Goal: Task Accomplishment & Management: Complete application form

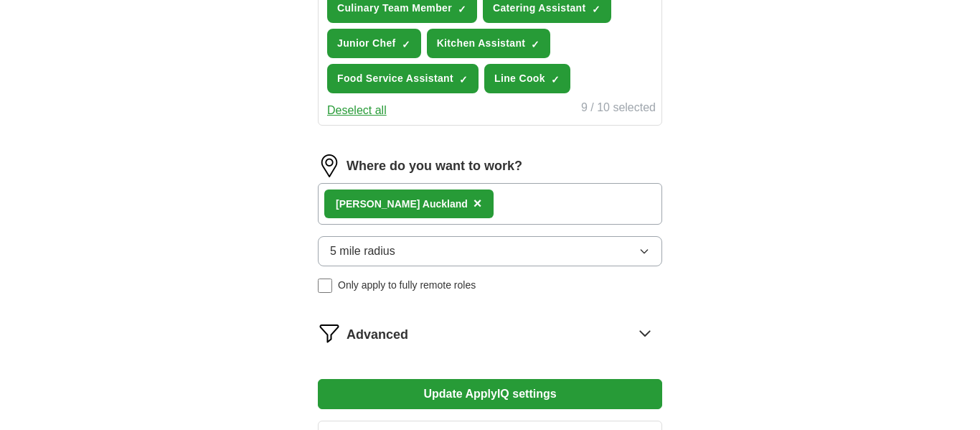
scroll to position [631, 0]
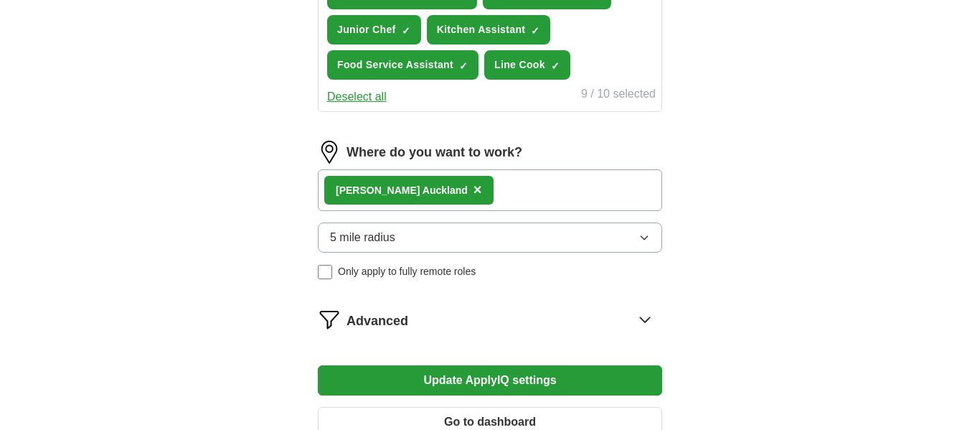
click at [650, 242] on button "5 mile radius" at bounding box center [490, 237] width 344 height 30
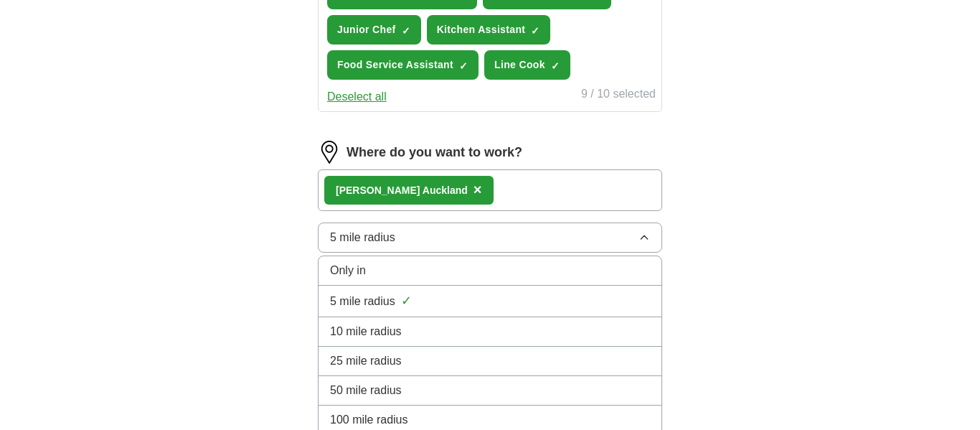
click at [481, 327] on div "10 mile radius" at bounding box center [490, 331] width 320 height 17
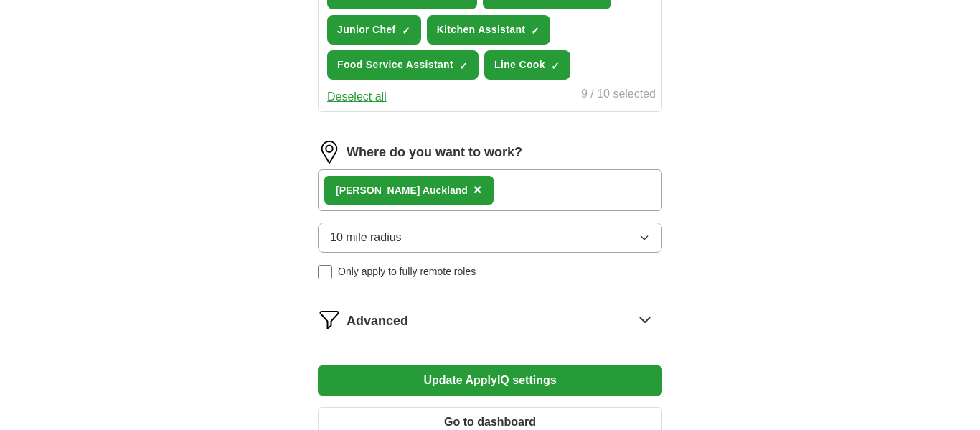
click at [553, 232] on button "10 mile radius" at bounding box center [490, 237] width 344 height 30
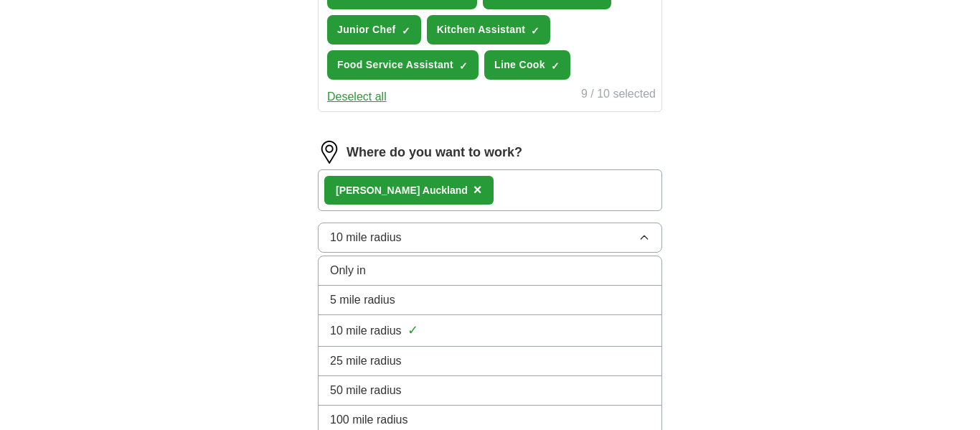
click at [467, 303] on div "5 mile radius" at bounding box center [490, 299] width 320 height 17
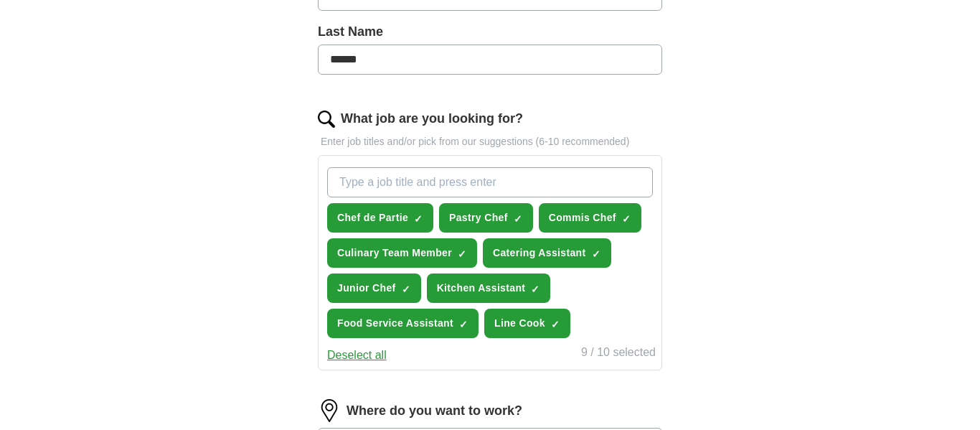
scroll to position [344, 0]
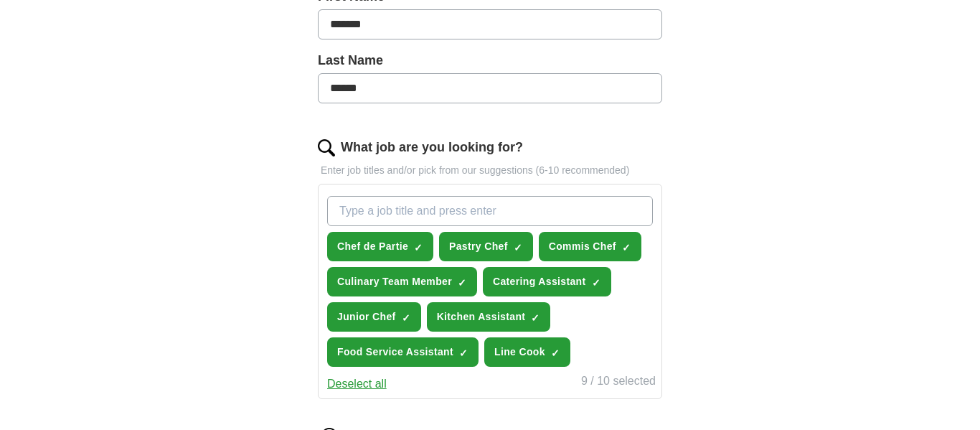
click at [515, 201] on input "What job are you looking for?" at bounding box center [490, 211] width 326 height 30
type input "S"
type input "c"
type input "Store Assistant"
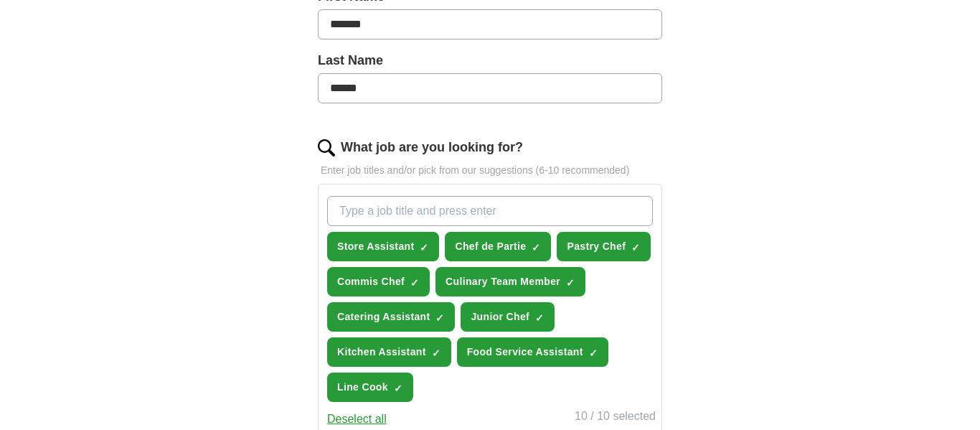
click at [214, 312] on div "ApplyIQ Let ApplyIQ do the hard work of searching and applying for jobs. Just t…" at bounding box center [490, 242] width 918 height 1085
click at [470, 206] on input "What job are you looking for?" at bounding box center [490, 211] width 326 height 30
type input "S"
type input "Customer Assistant"
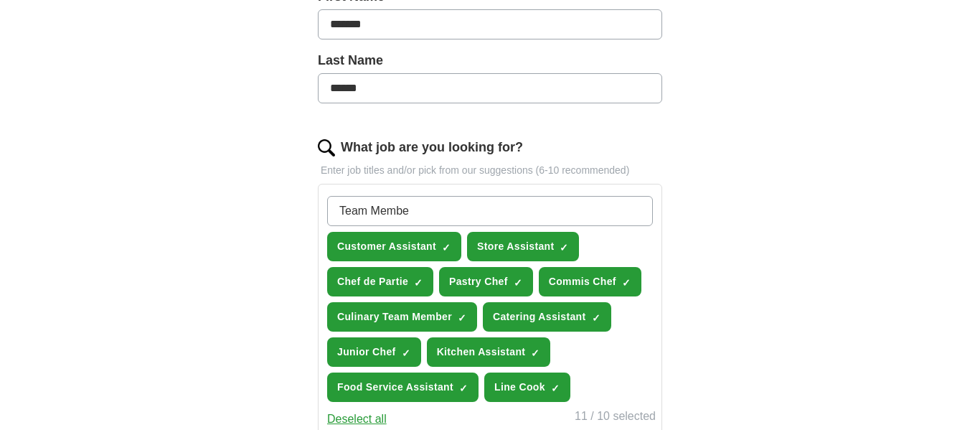
type input "Team Member"
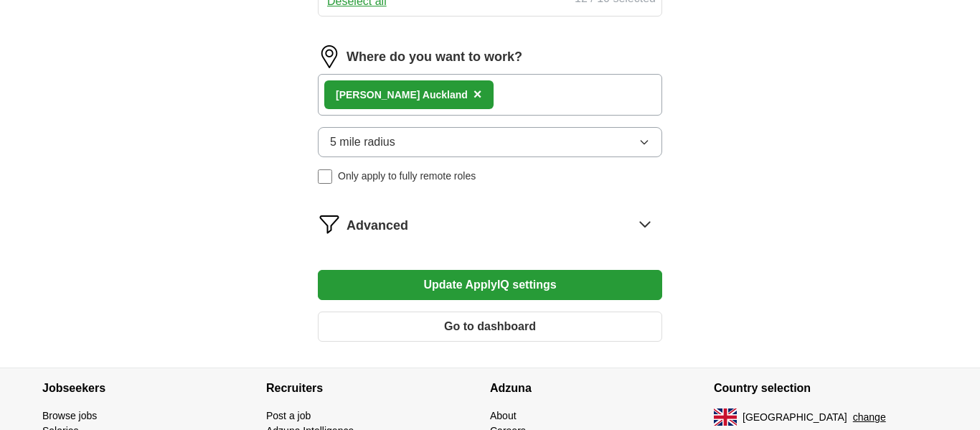
scroll to position [799, 0]
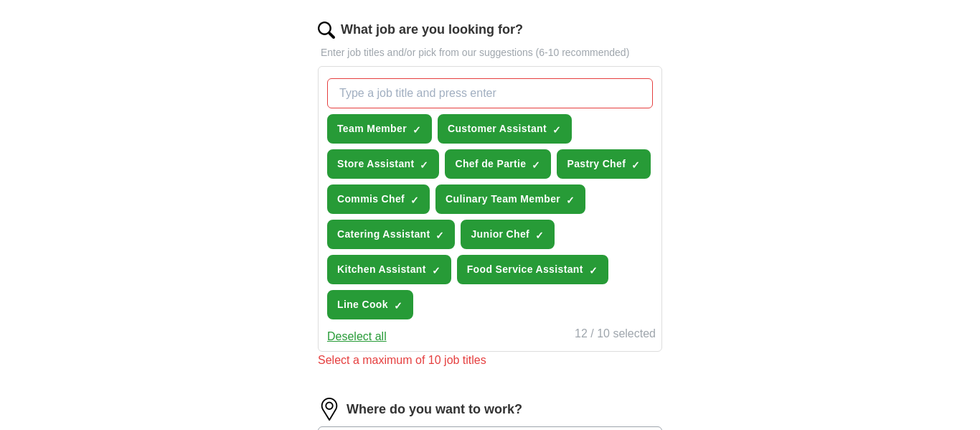
scroll to position [457, 0]
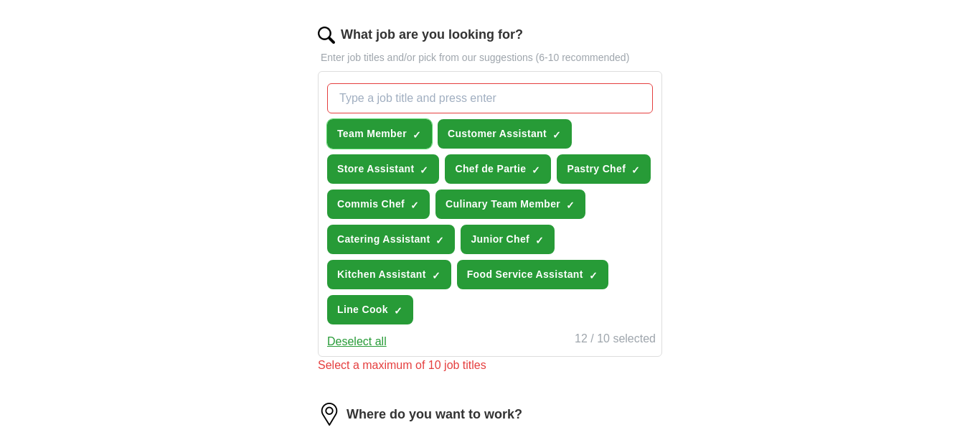
click at [388, 131] on span "Team Member" at bounding box center [372, 133] width 70 height 15
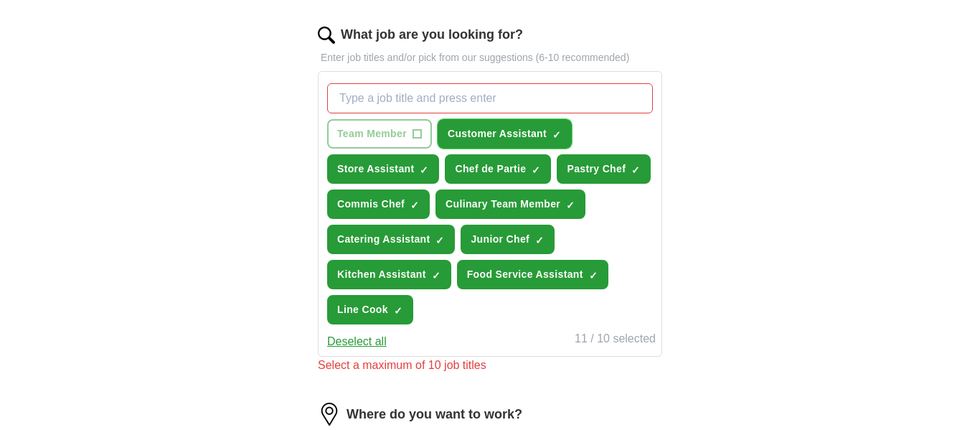
click at [493, 136] on span "Customer Assistant" at bounding box center [496, 133] width 99 height 15
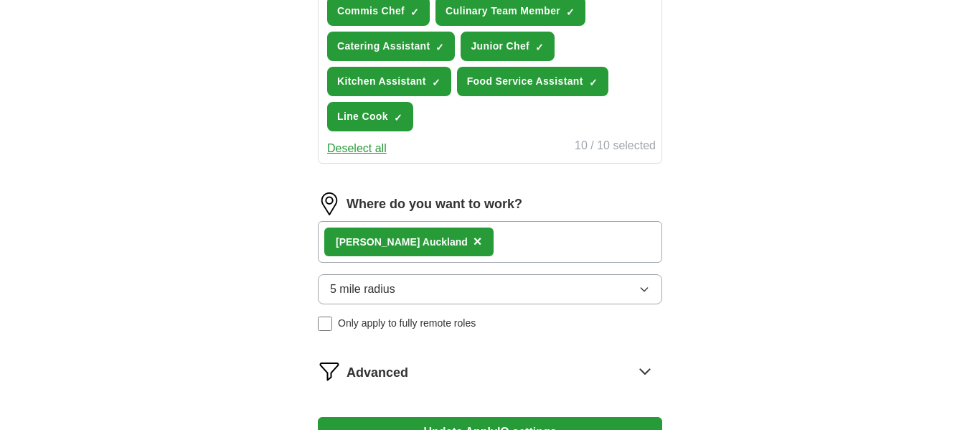
scroll to position [652, 0]
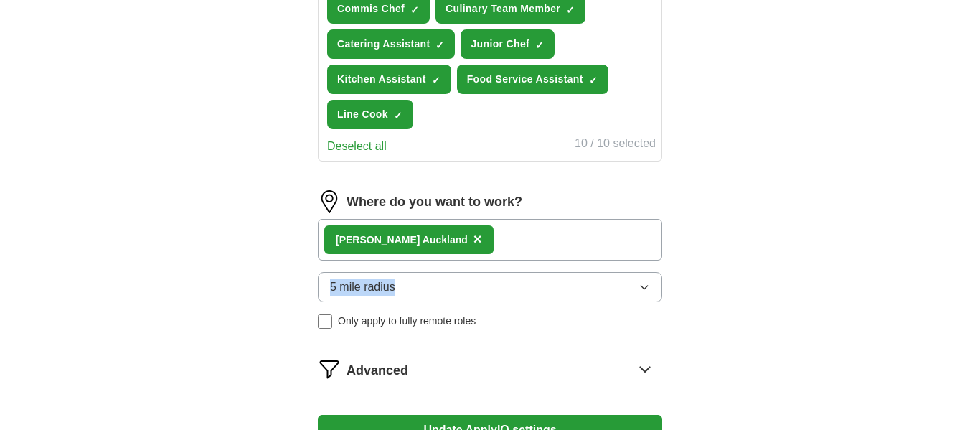
drag, startPoint x: 979, startPoint y: 195, endPoint x: 953, endPoint y: 280, distance: 89.2
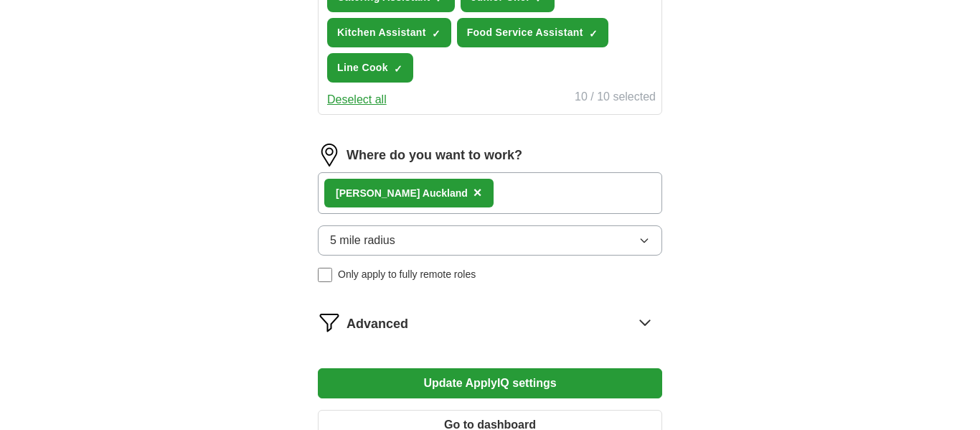
scroll to position [730, 0]
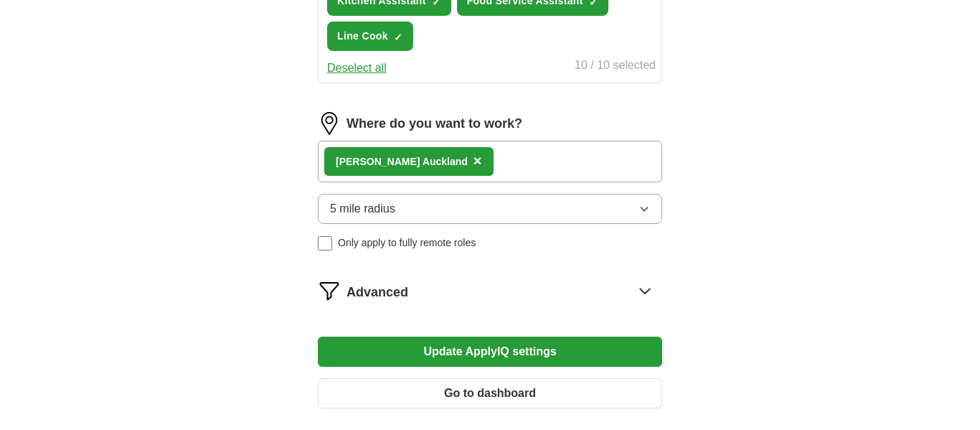
click at [593, 364] on button "Update ApplyIQ settings" at bounding box center [490, 351] width 344 height 30
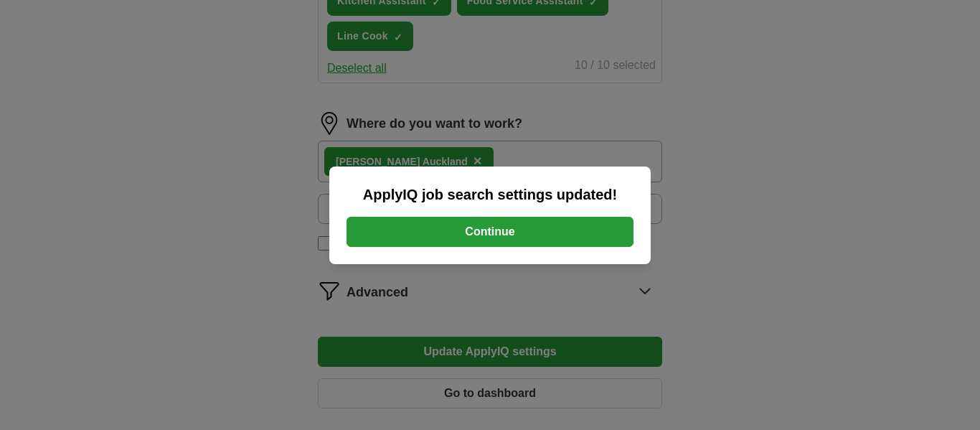
click at [549, 236] on button "Continue" at bounding box center [489, 232] width 287 height 30
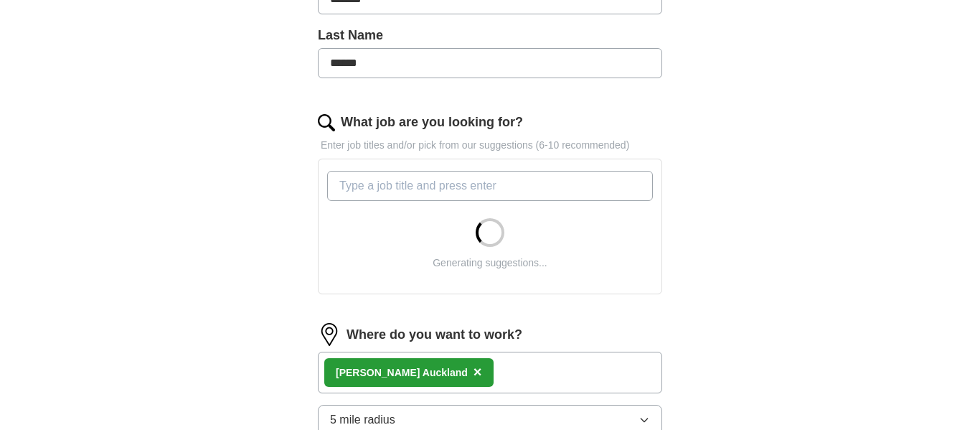
scroll to position [371, 0]
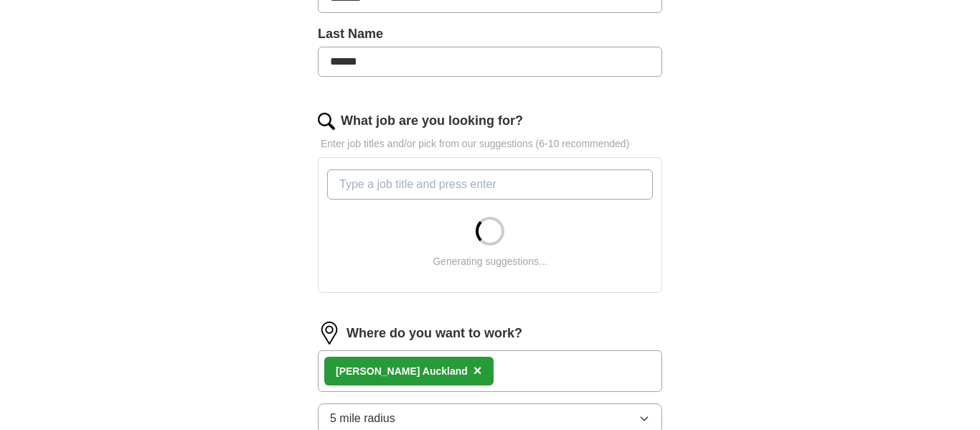
drag, startPoint x: 0, startPoint y: 0, endPoint x: 965, endPoint y: 277, distance: 1003.5
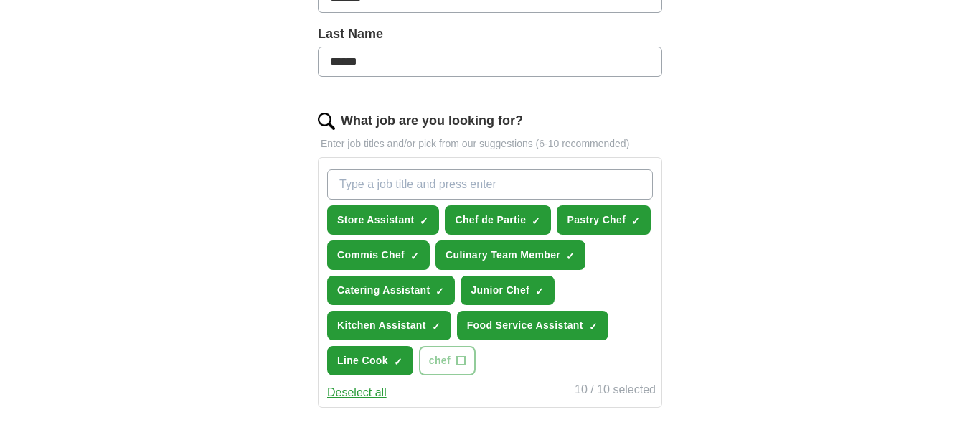
click at [640, 306] on div "Store Assistant ✓ × Chef de Partie ✓ × Pastry Chef ✓ × Commis Chef ✓ × Culinary…" at bounding box center [489, 272] width 331 height 217
click at [0, 0] on span "×" at bounding box center [0, 0] width 0 height 0
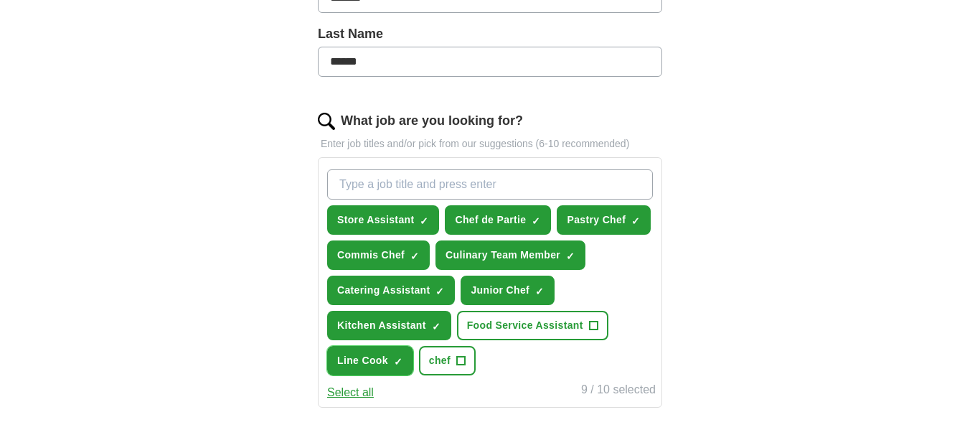
click at [413, 360] on button "Line Cook ✓ ×" at bounding box center [370, 360] width 86 height 29
click at [513, 179] on input "What job are you looking for?" at bounding box center [490, 184] width 326 height 30
click at [369, 400] on button "Select all" at bounding box center [350, 392] width 47 height 17
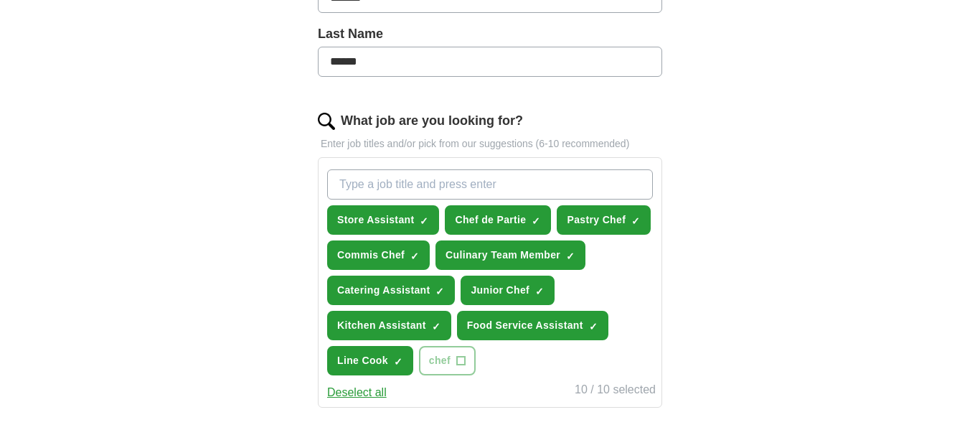
click at [363, 400] on button "Deselect all" at bounding box center [357, 392] width 60 height 17
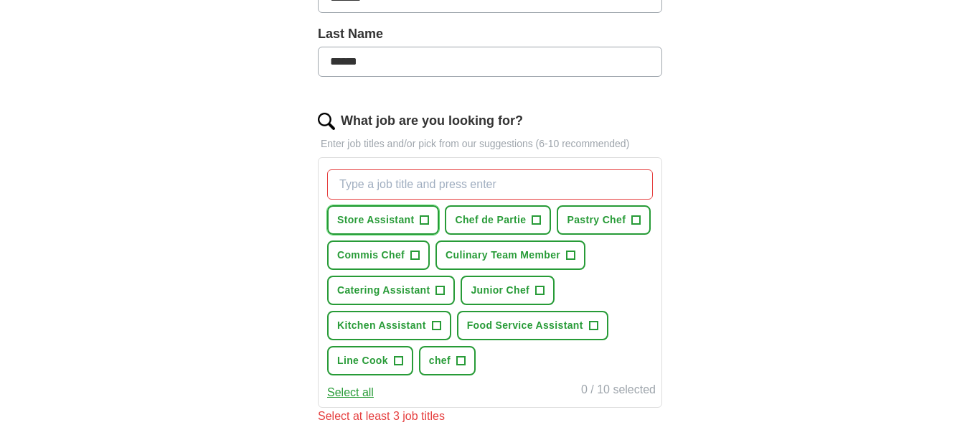
click at [425, 222] on span "+" at bounding box center [424, 219] width 9 height 11
click at [480, 223] on span "Chef de Partie" at bounding box center [490, 219] width 71 height 15
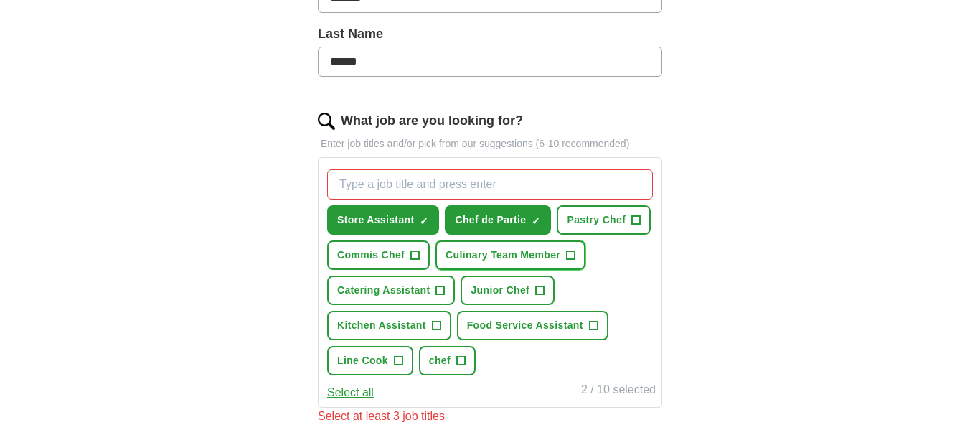
click at [445, 262] on span "Culinary Team Member" at bounding box center [502, 254] width 115 height 15
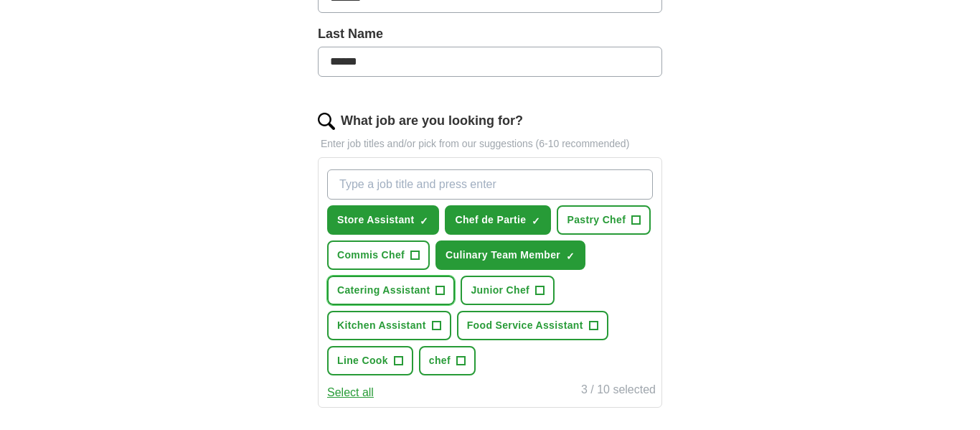
click at [430, 289] on span "Catering Assistant" at bounding box center [383, 290] width 93 height 15
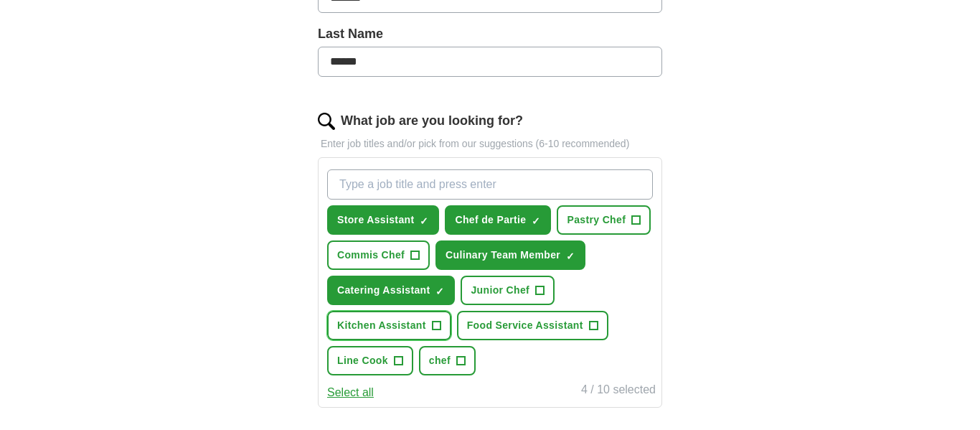
click at [426, 331] on span "Kitchen Assistant" at bounding box center [381, 325] width 89 height 15
click at [473, 340] on button "Food Service Assistant +" at bounding box center [532, 325] width 151 height 29
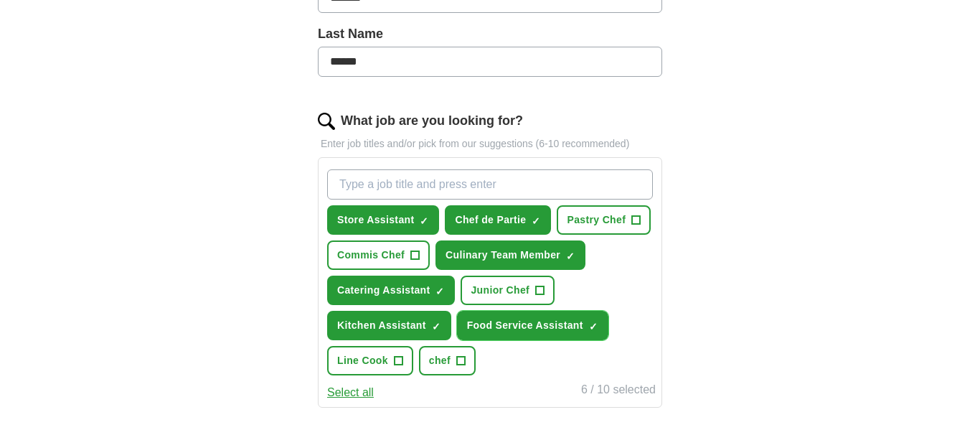
click at [473, 340] on button "Food Service Assistant ✓ ×" at bounding box center [532, 325] width 151 height 29
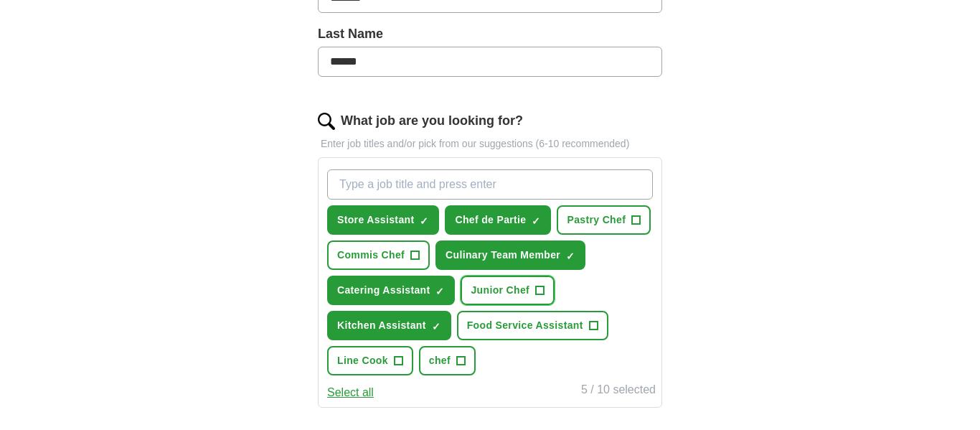
click at [460, 305] on button "Junior Chef +" at bounding box center [507, 289] width 94 height 29
click at [388, 362] on span "Line Cook" at bounding box center [362, 360] width 51 height 15
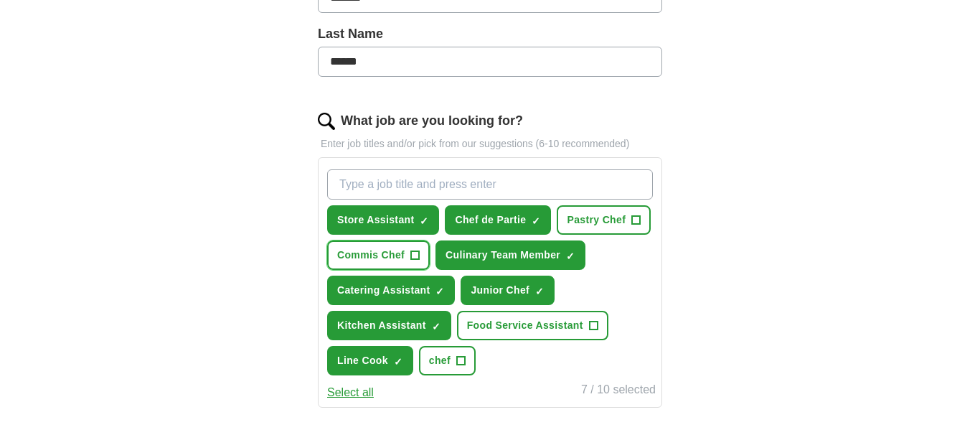
click at [404, 260] on span "Commis Chef" at bounding box center [370, 254] width 67 height 15
click at [557, 235] on button "Pastry Chef +" at bounding box center [604, 219] width 94 height 29
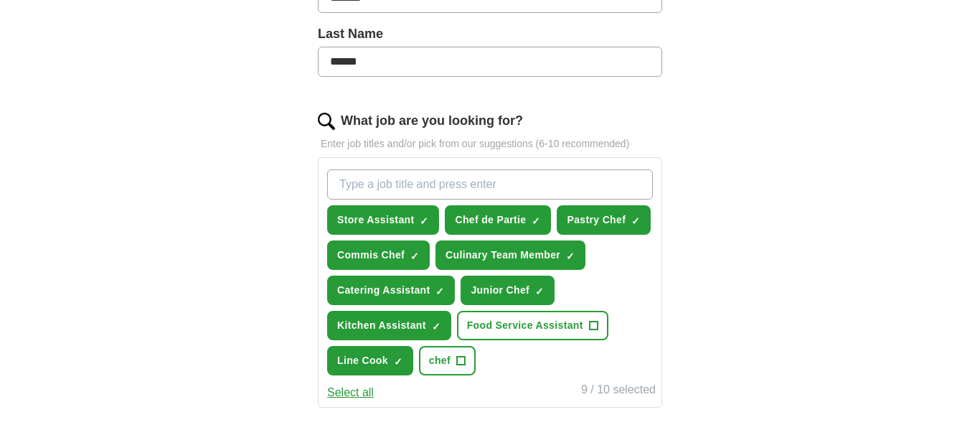
click at [455, 190] on input "What job are you looking for?" at bounding box center [490, 184] width 326 height 30
type input "Customer Assistant"
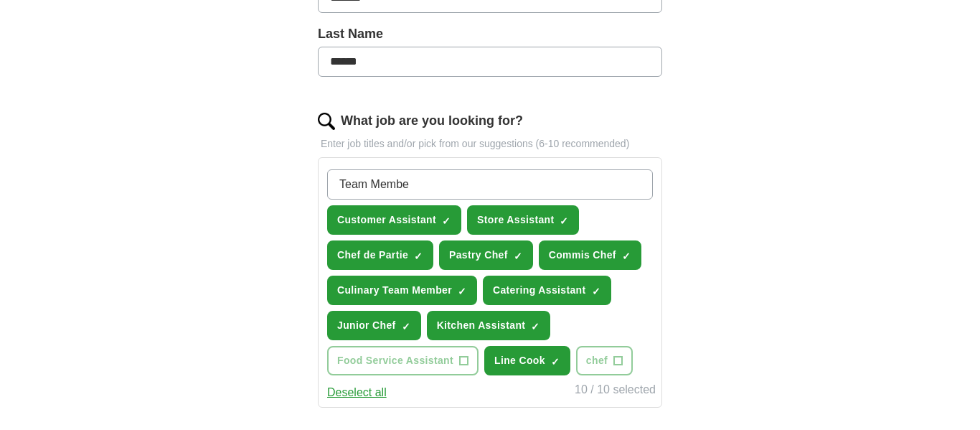
type input "Team Member"
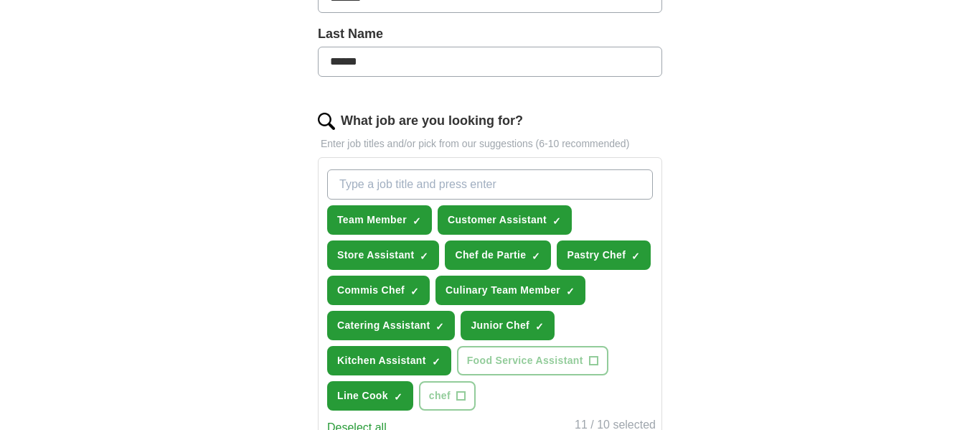
click at [496, 44] on label "Last Name" at bounding box center [490, 33] width 344 height 19
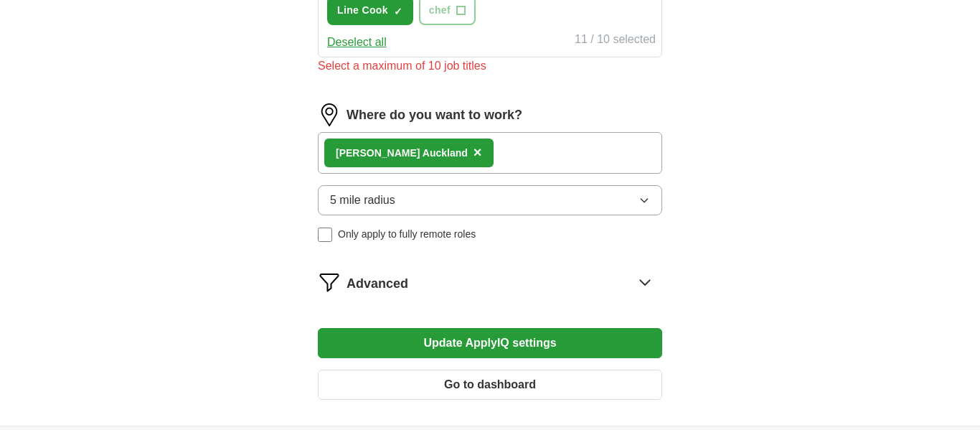
scroll to position [767, 0]
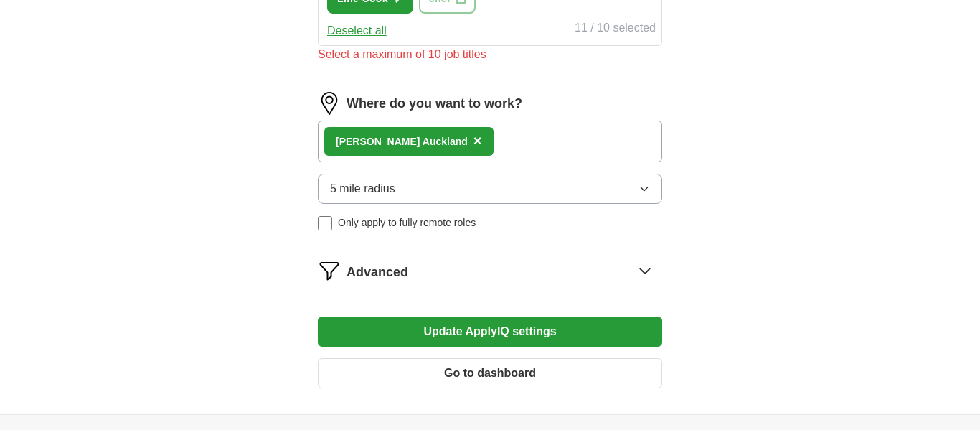
click at [638, 336] on button "Update ApplyIQ settings" at bounding box center [490, 331] width 344 height 30
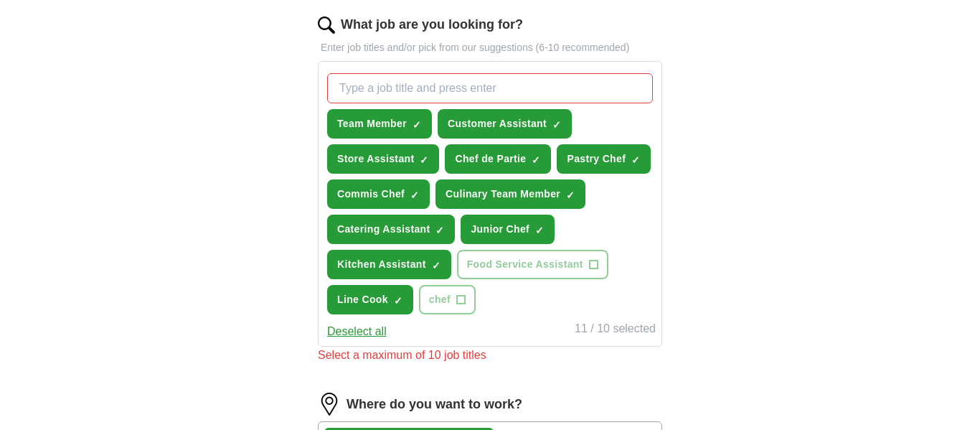
scroll to position [469, 0]
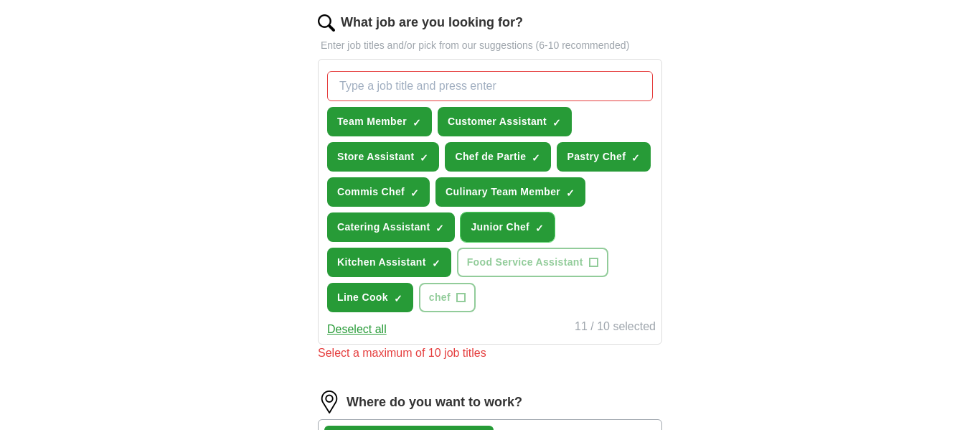
click at [470, 235] on span "Junior Chef" at bounding box center [499, 226] width 59 height 15
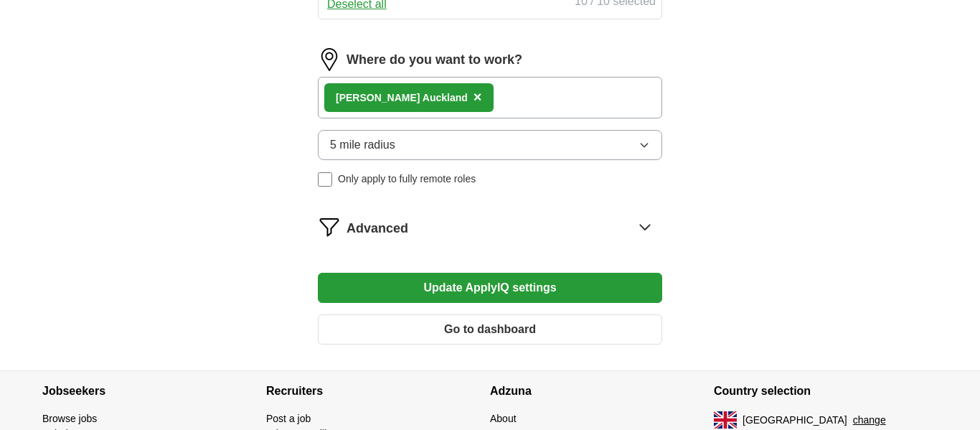
scroll to position [805, 0]
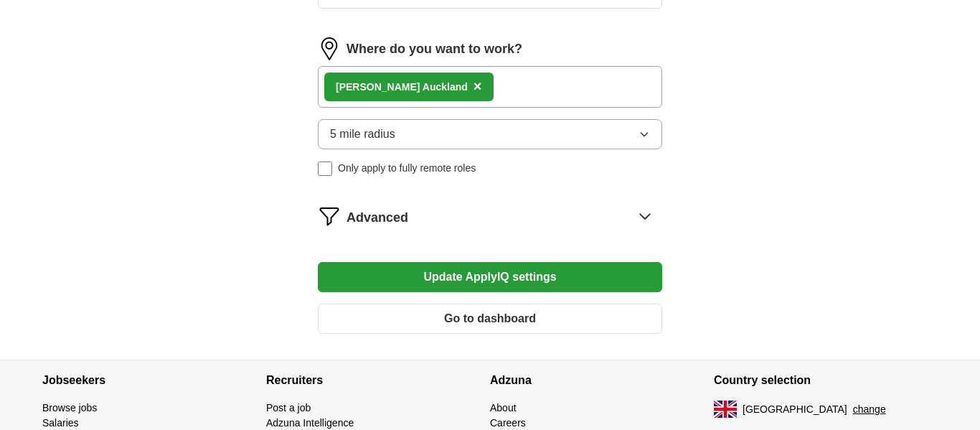
click at [622, 287] on button "Update ApplyIQ settings" at bounding box center [490, 277] width 344 height 30
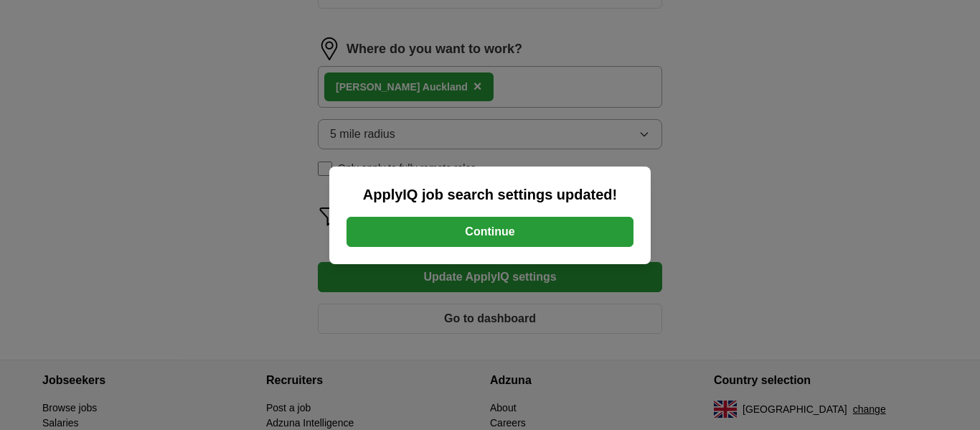
click at [582, 234] on button "Continue" at bounding box center [489, 232] width 287 height 30
